Goal: Information Seeking & Learning: Check status

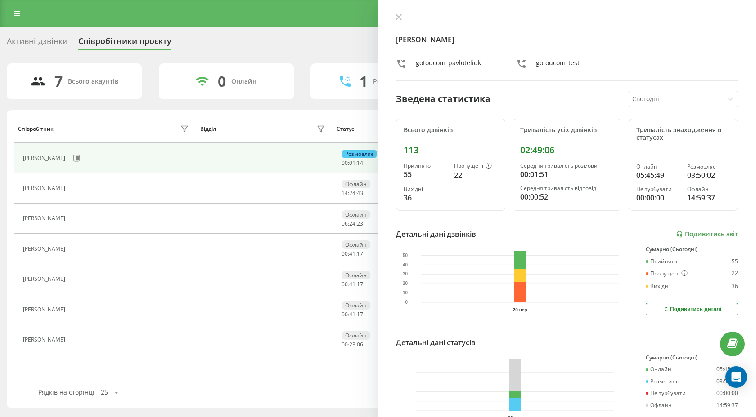
scroll to position [123, 0]
click at [396, 14] on icon at bounding box center [398, 17] width 6 height 6
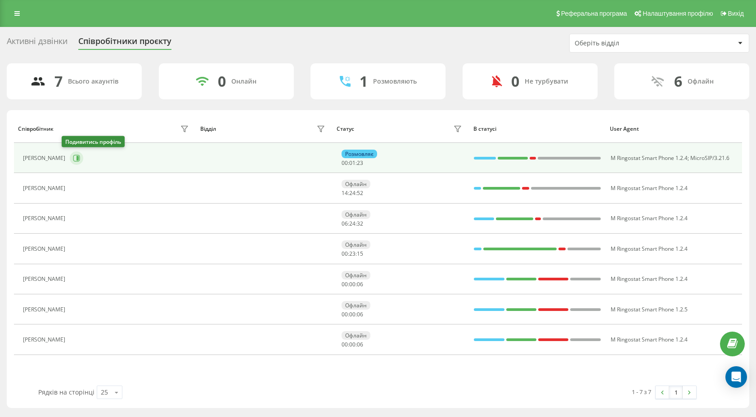
click at [76, 157] on icon at bounding box center [77, 158] width 2 height 4
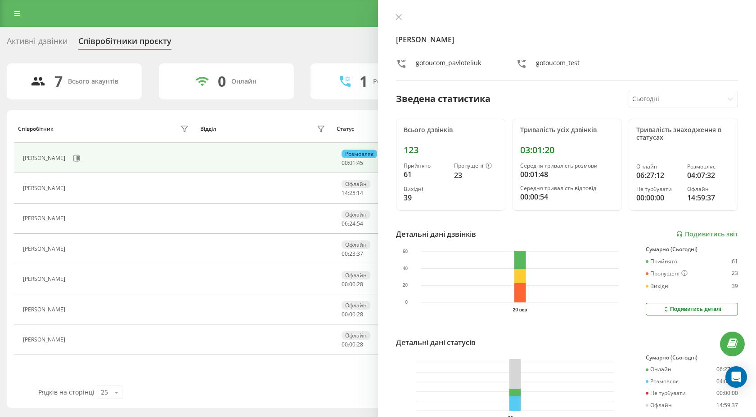
scroll to position [52, 0]
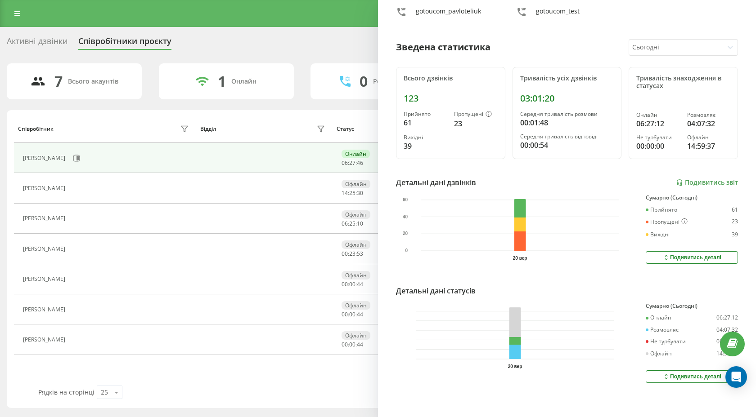
click at [702, 376] on div "Подивитись деталі" at bounding box center [691, 376] width 59 height 7
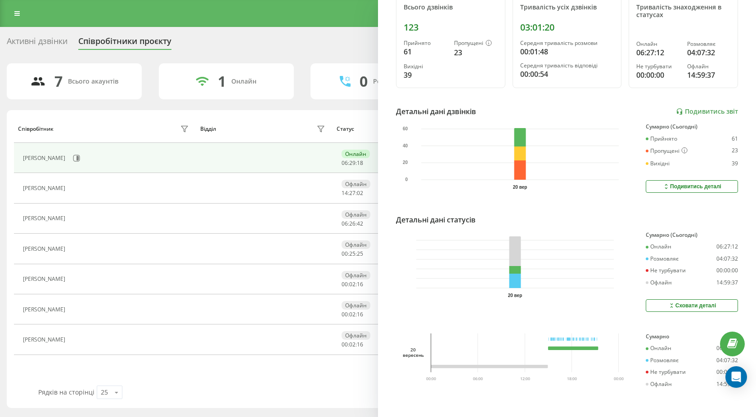
scroll to position [0, 0]
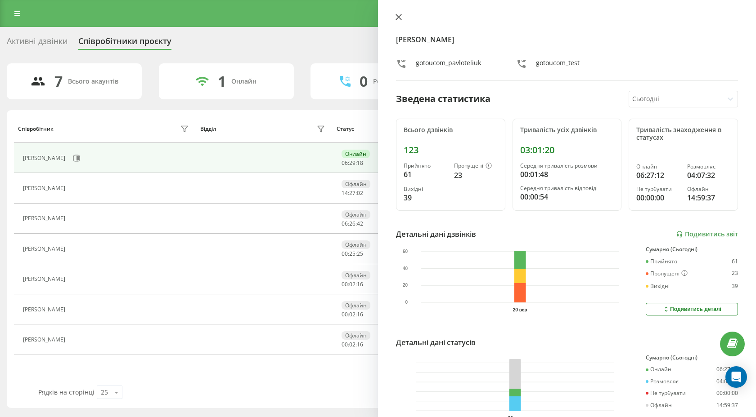
click at [397, 18] on icon at bounding box center [398, 16] width 5 height 5
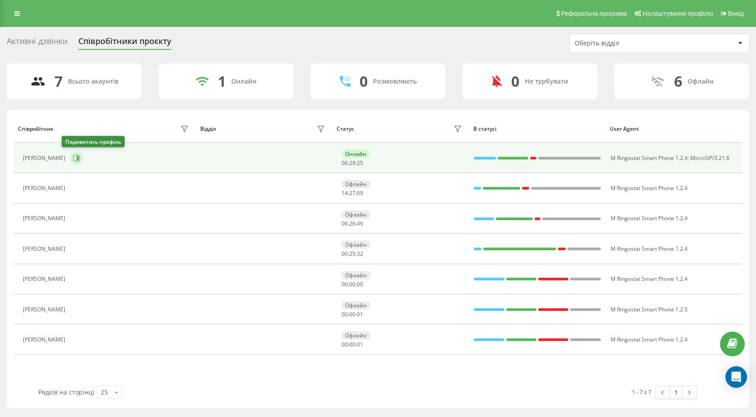
click at [73, 158] on icon at bounding box center [76, 158] width 7 height 7
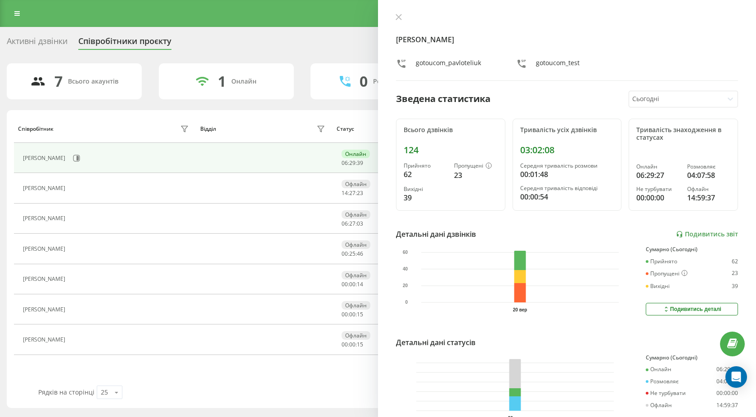
scroll to position [52, 0]
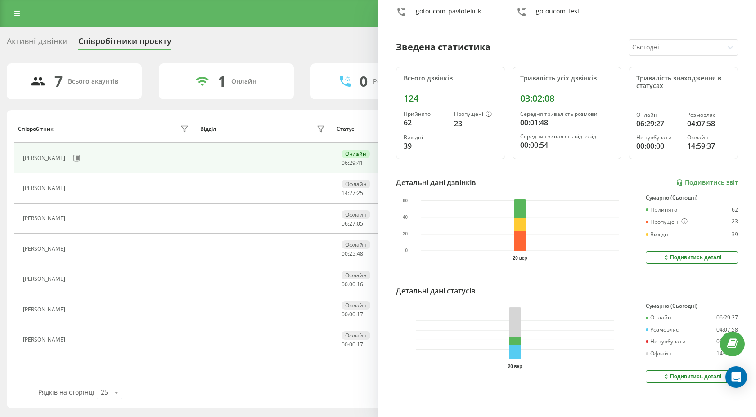
click at [661, 373] on button "Подивитись деталі" at bounding box center [692, 377] width 92 height 13
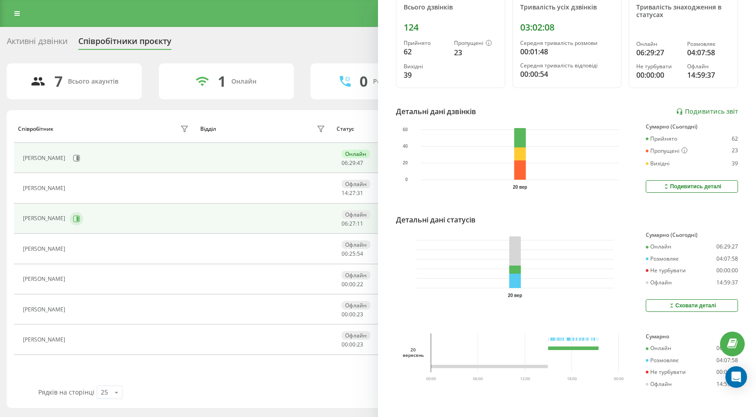
click at [78, 221] on icon at bounding box center [77, 218] width 2 height 4
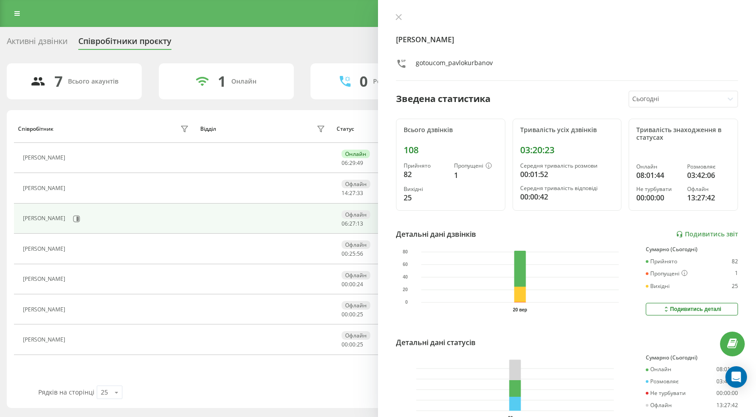
scroll to position [52, 0]
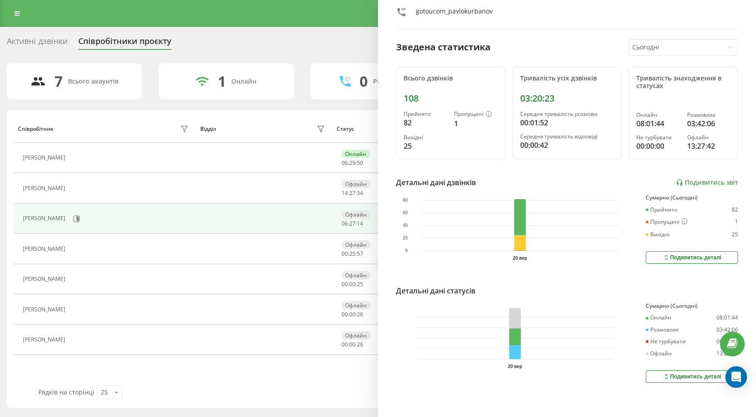
click at [652, 373] on button "Подивитись деталі" at bounding box center [692, 377] width 92 height 13
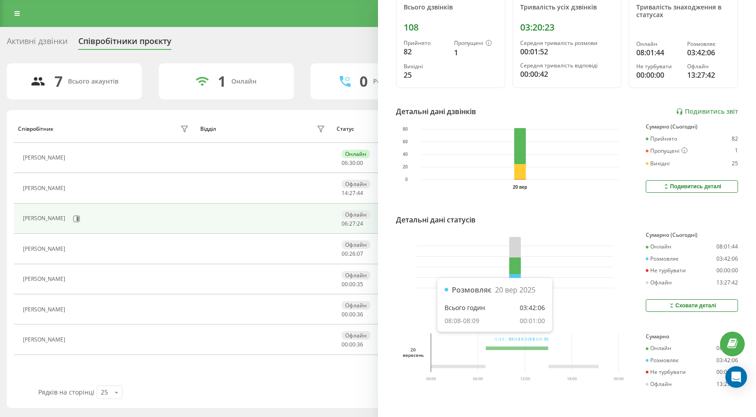
click at [494, 338] on rect at bounding box center [494, 340] width 0 height 4
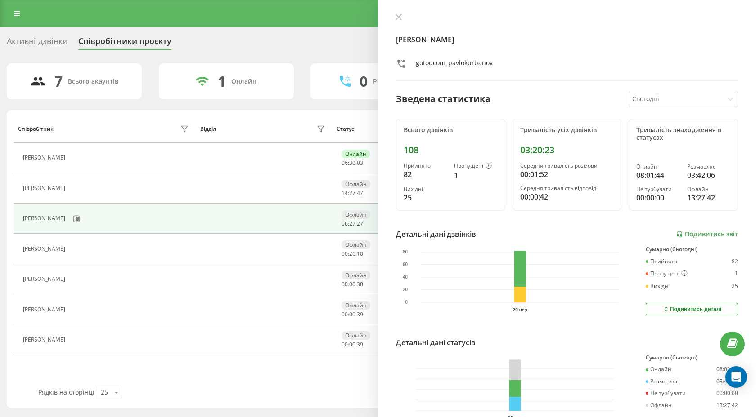
click at [406, 16] on div at bounding box center [567, 17] width 342 height 9
click at [400, 16] on icon at bounding box center [398, 16] width 5 height 5
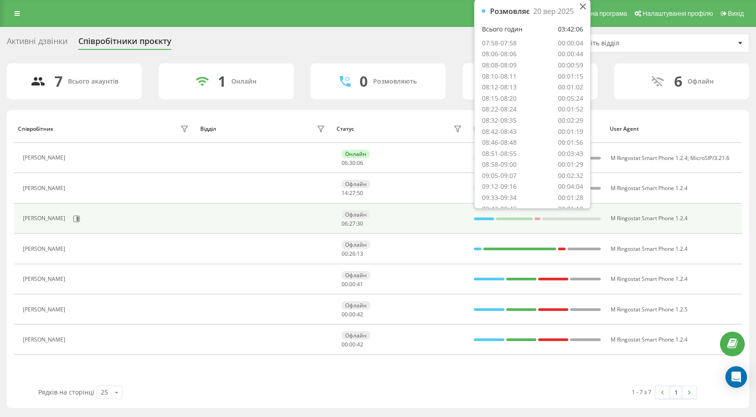
click at [490, 219] on div at bounding box center [484, 219] width 20 height 3
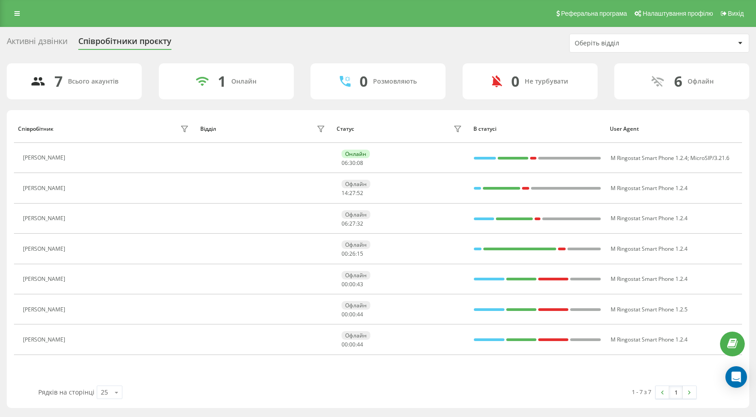
click at [385, 103] on div "7 Всього акаунтів 1 Онлайн 0 Розмовляють 0 Не турбувати 6 Офлайн Співробітник В…" at bounding box center [378, 235] width 742 height 345
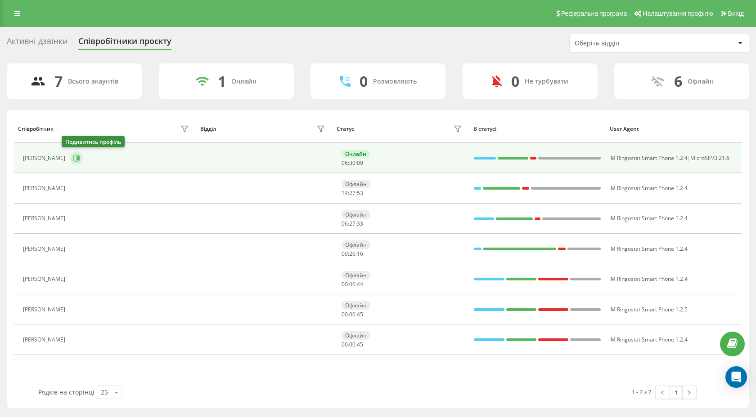
click at [76, 158] on icon at bounding box center [77, 158] width 2 height 4
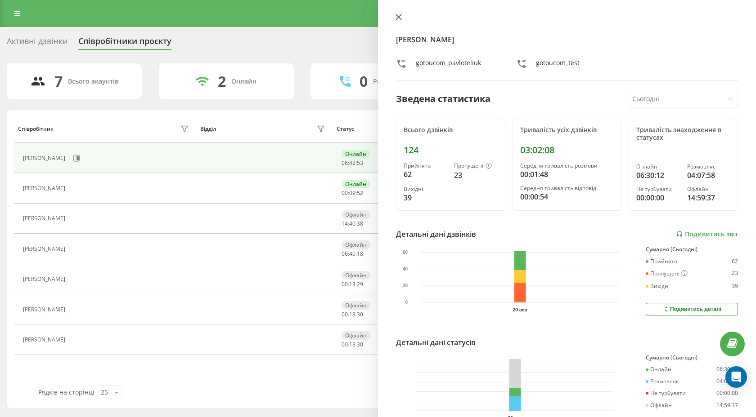
click at [399, 18] on icon at bounding box center [398, 16] width 5 height 5
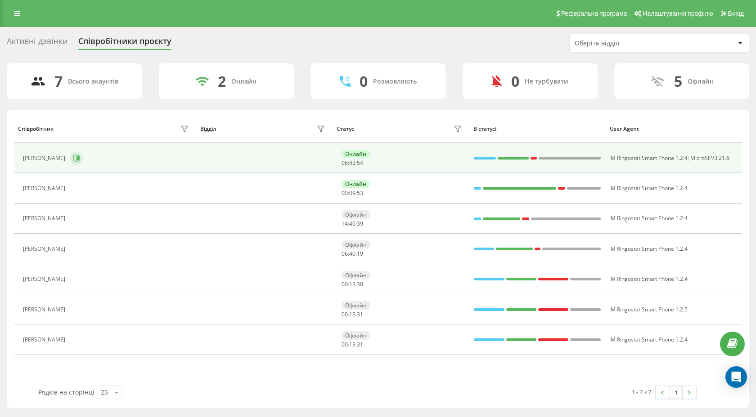
click at [70, 163] on button at bounding box center [76, 158] width 13 height 13
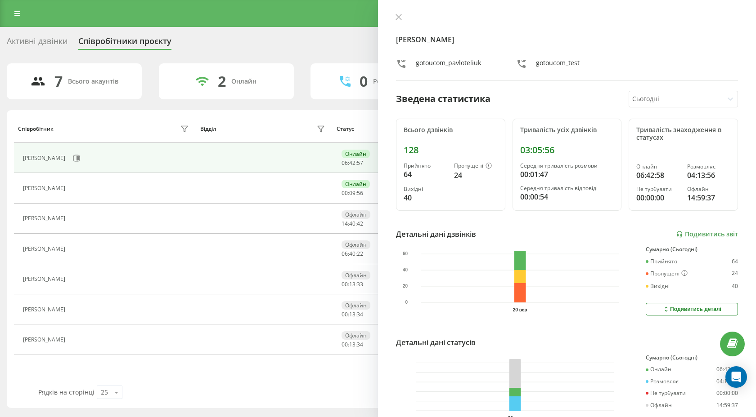
scroll to position [52, 0]
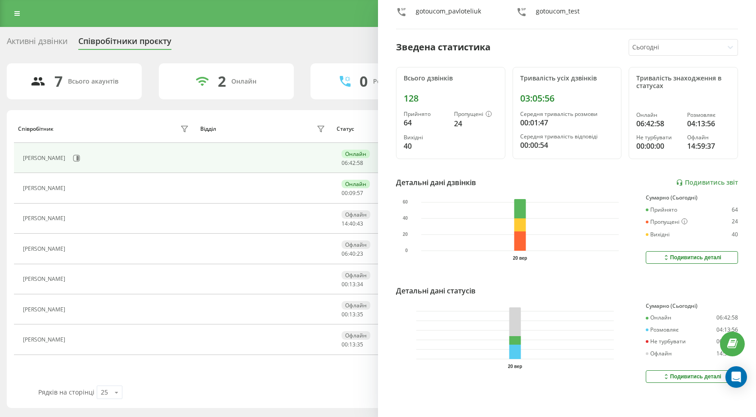
click at [654, 372] on button "Подивитись деталі" at bounding box center [692, 377] width 92 height 13
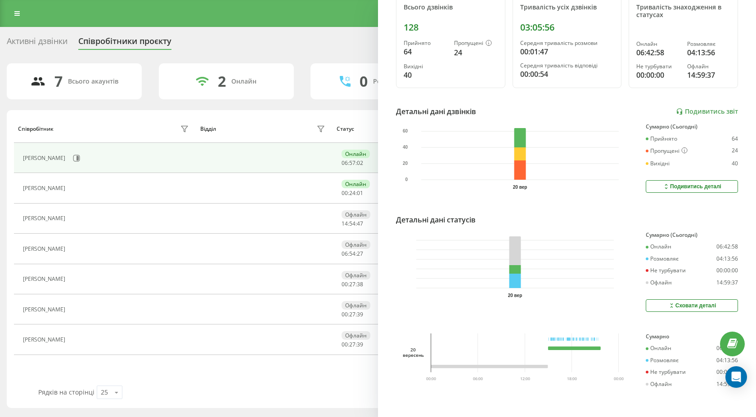
scroll to position [0, 0]
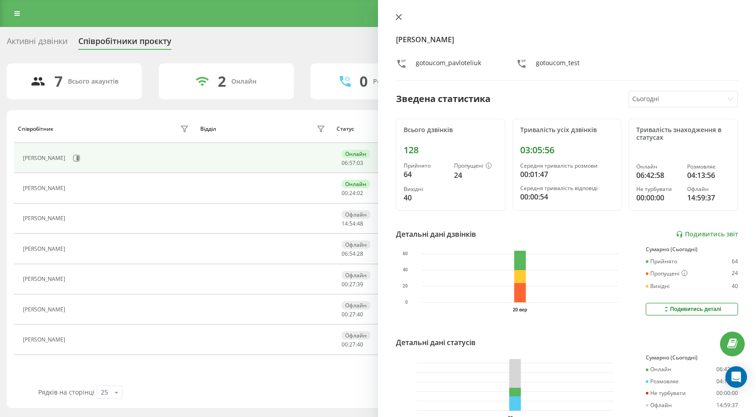
click at [395, 18] on icon at bounding box center [398, 17] width 6 height 6
click at [399, 14] on icon at bounding box center [398, 17] width 6 height 6
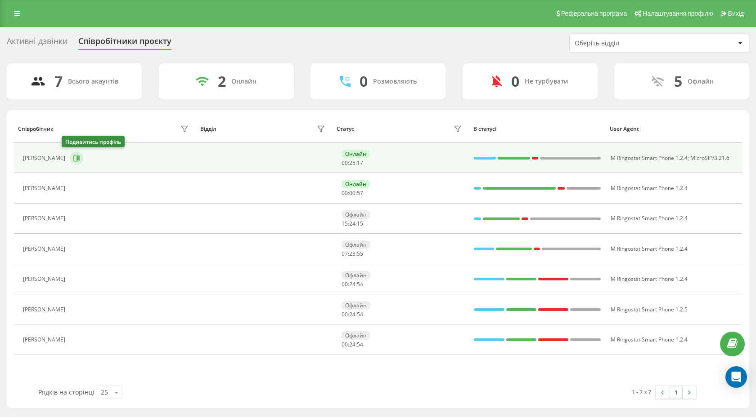
click at [73, 159] on icon at bounding box center [76, 158] width 7 height 7
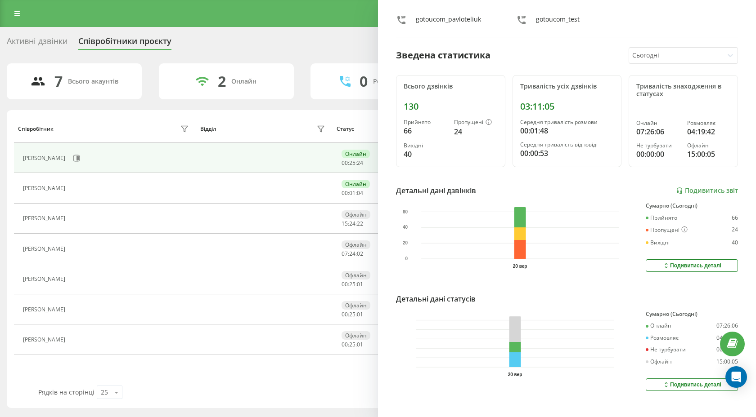
scroll to position [52, 0]
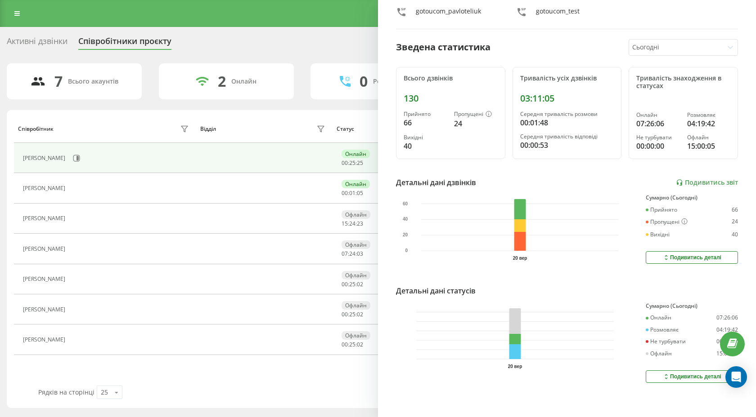
click at [673, 371] on button "Подивитись деталі" at bounding box center [692, 377] width 92 height 13
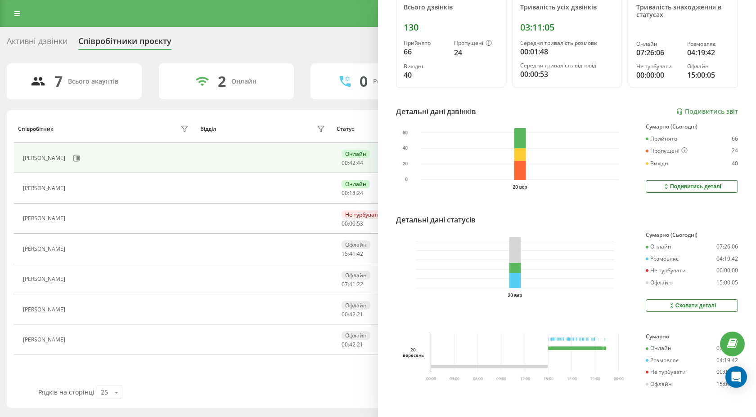
scroll to position [0, 0]
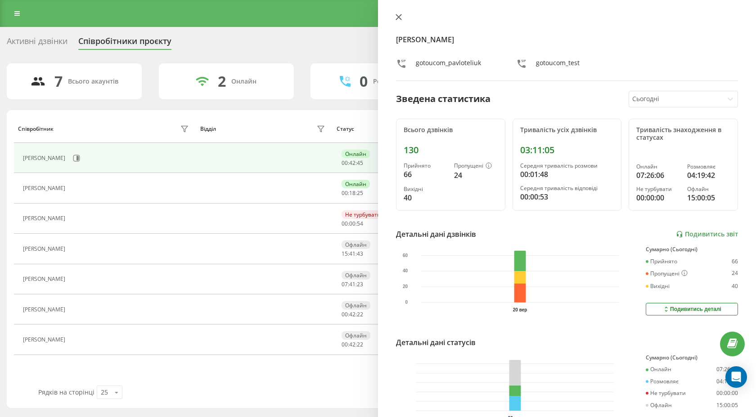
click at [398, 20] on icon at bounding box center [398, 17] width 6 height 6
